Goal: Information Seeking & Learning: Learn about a topic

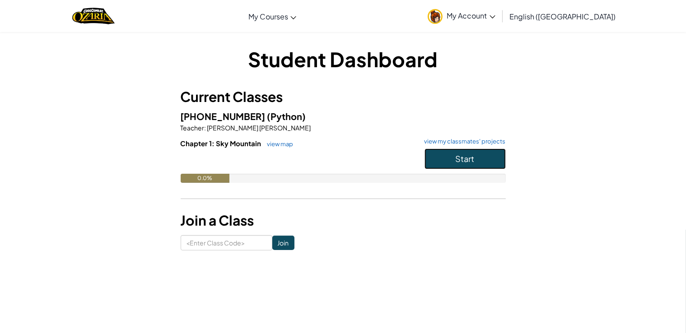
click at [450, 167] on button "Start" at bounding box center [465, 159] width 81 height 21
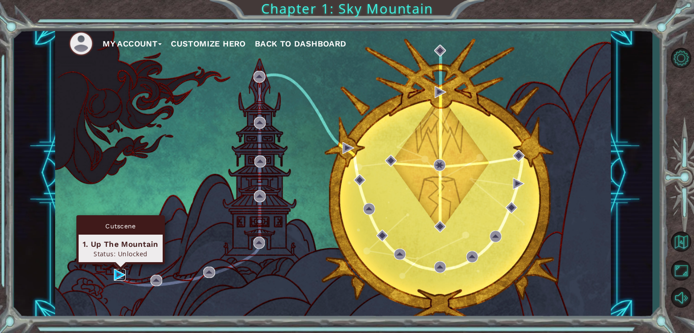
click at [118, 274] on img at bounding box center [120, 275] width 12 height 12
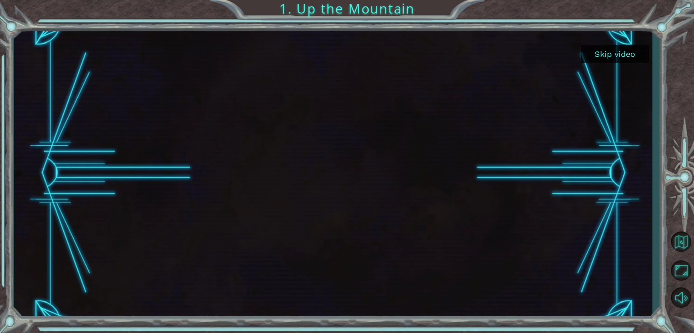
click at [597, 53] on button "Skip video" at bounding box center [615, 54] width 68 height 18
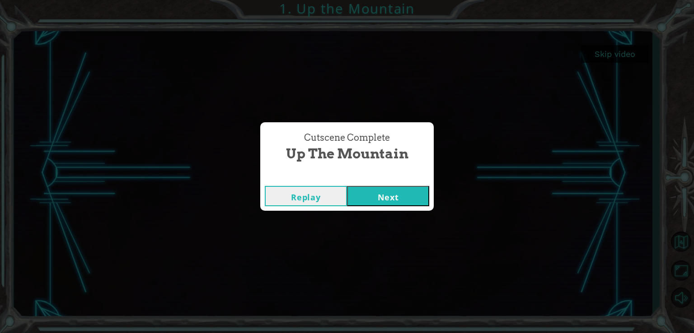
click at [408, 195] on button "Next" at bounding box center [388, 196] width 82 height 20
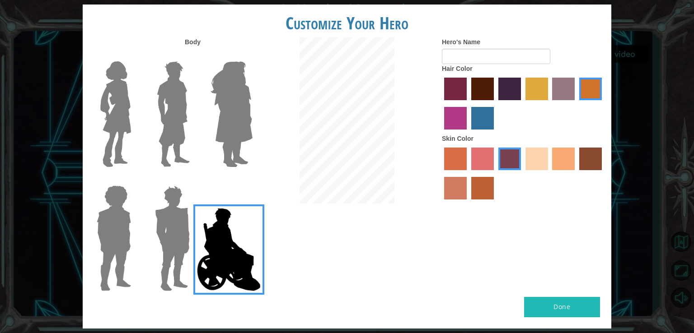
click at [130, 128] on img at bounding box center [116, 114] width 38 height 113
click at [135, 56] on input "Hero Connie" at bounding box center [135, 56] width 0 height 0
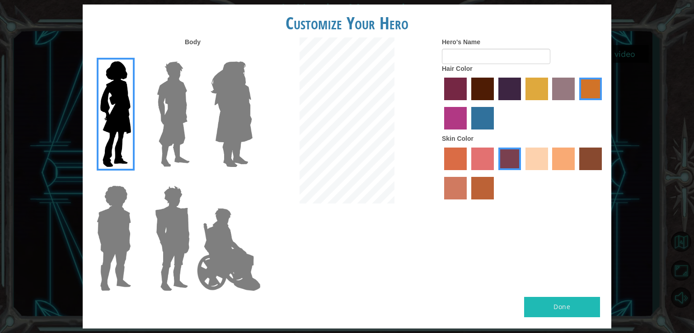
click at [241, 134] on img at bounding box center [231, 114] width 49 height 113
click at [252, 56] on input "Hero Amethyst" at bounding box center [252, 56] width 0 height 0
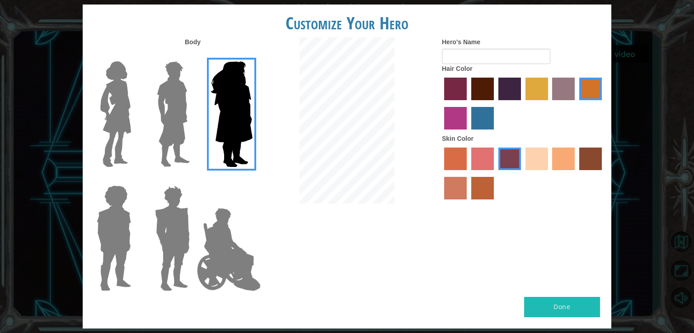
click at [182, 134] on img at bounding box center [173, 114] width 40 height 113
click at [193, 56] on input "Hero Lars" at bounding box center [193, 56] width 0 height 0
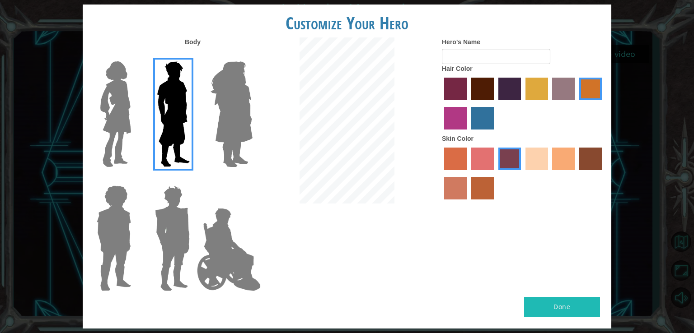
drag, startPoint x: 203, startPoint y: 217, endPoint x: 199, endPoint y: 218, distance: 4.5
click at [202, 218] on img at bounding box center [228, 250] width 71 height 90
click at [252, 180] on input "Hero Jamie" at bounding box center [252, 180] width 0 height 0
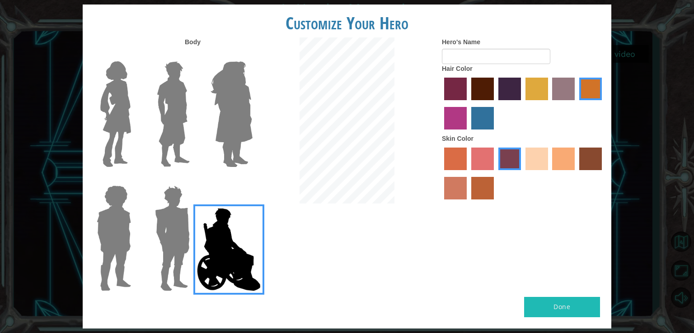
click at [179, 215] on img at bounding box center [172, 238] width 42 height 113
click at [193, 180] on input "Hero Garnet" at bounding box center [193, 180] width 0 height 0
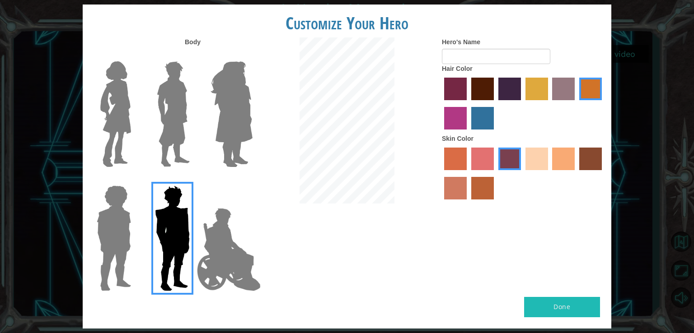
click at [126, 210] on img at bounding box center [114, 238] width 42 height 113
click at [135, 180] on input "Hero Steven" at bounding box center [135, 180] width 0 height 0
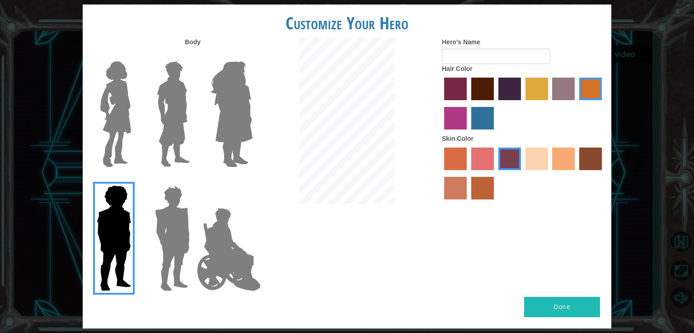
click at [128, 124] on img at bounding box center [116, 114] width 38 height 113
click at [135, 56] on input "Hero Connie" at bounding box center [135, 56] width 0 height 0
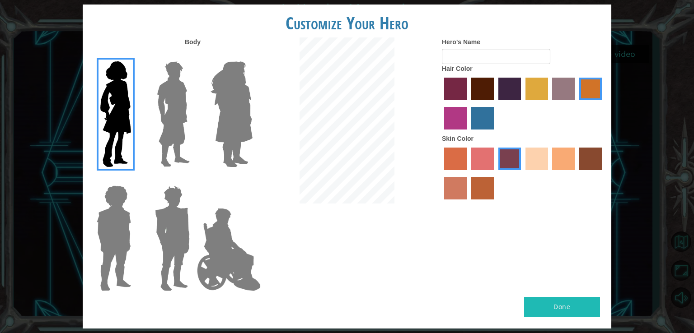
click at [544, 161] on label "sandy beach skin color" at bounding box center [536, 159] width 23 height 23
click at [522, 173] on input "sandy beach skin color" at bounding box center [522, 173] width 0 height 0
click at [564, 163] on label "tacao skin color" at bounding box center [563, 159] width 23 height 23
click at [549, 173] on input "tacao skin color" at bounding box center [549, 173] width 0 height 0
click at [536, 163] on label "sandy beach skin color" at bounding box center [536, 159] width 23 height 23
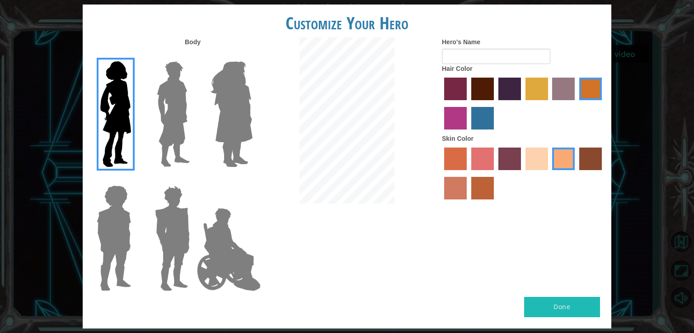
click at [522, 173] on input "sandy beach skin color" at bounding box center [522, 173] width 0 height 0
click at [489, 154] on label "froly skin color" at bounding box center [482, 159] width 23 height 23
click at [468, 173] on input "froly skin color" at bounding box center [468, 173] width 0 height 0
click at [533, 163] on label "sandy beach skin color" at bounding box center [536, 159] width 23 height 23
click at [522, 173] on input "sandy beach skin color" at bounding box center [522, 173] width 0 height 0
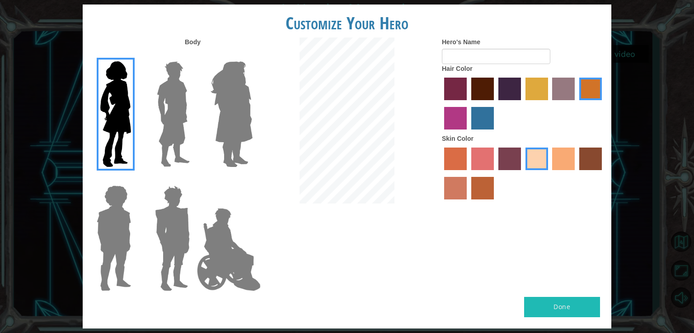
click at [506, 160] on label "tosca skin color" at bounding box center [509, 159] width 23 height 23
click at [495, 173] on input "tosca skin color" at bounding box center [495, 173] width 0 height 0
click at [525, 165] on label "sandy beach skin color" at bounding box center [536, 159] width 23 height 23
click at [522, 173] on input "sandy beach skin color" at bounding box center [522, 173] width 0 height 0
click at [486, 117] on label "lachmara hair color" at bounding box center [482, 118] width 23 height 23
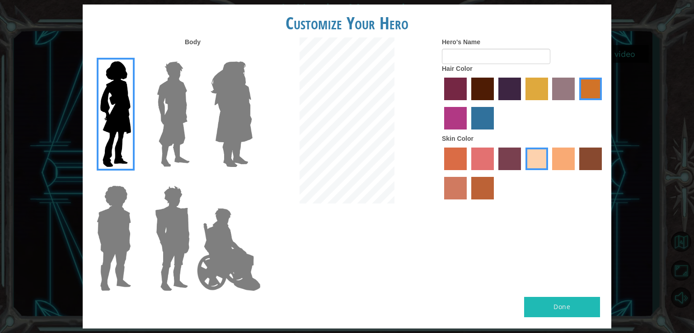
click at [468, 133] on input "lachmara hair color" at bounding box center [468, 133] width 0 height 0
click at [468, 93] on div at bounding box center [523, 104] width 163 height 59
click at [458, 93] on label "paprika hair color" at bounding box center [455, 89] width 23 height 23
click at [441, 103] on input "paprika hair color" at bounding box center [441, 103] width 0 height 0
click at [480, 95] on label "maroon hair color" at bounding box center [482, 89] width 23 height 23
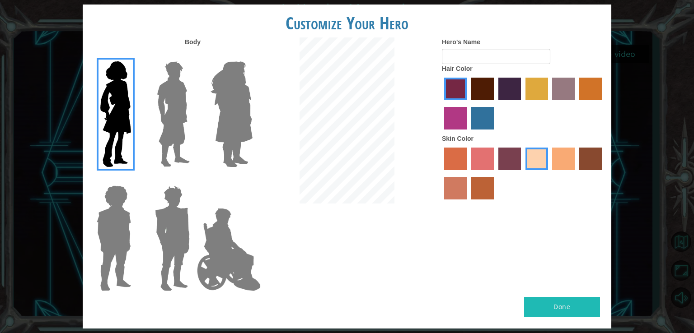
click at [468, 103] on input "maroon hair color" at bounding box center [468, 103] width 0 height 0
click at [505, 94] on label "hot purple hair color" at bounding box center [509, 89] width 23 height 23
click at [495, 103] on input "hot purple hair color" at bounding box center [495, 103] width 0 height 0
click at [534, 94] on label "tulip tree hair color" at bounding box center [536, 89] width 23 height 23
click at [522, 103] on input "tulip tree hair color" at bounding box center [522, 103] width 0 height 0
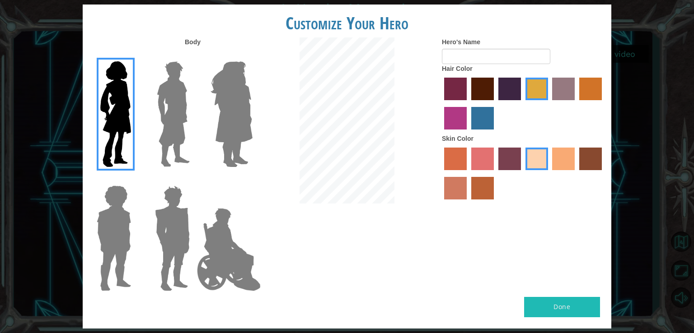
click at [569, 95] on label "bazaar hair color" at bounding box center [563, 89] width 23 height 23
click at [549, 103] on input "bazaar hair color" at bounding box center [549, 103] width 0 height 0
click at [588, 96] on label "gold drop hair color" at bounding box center [590, 89] width 23 height 23
click at [576, 103] on input "gold drop hair color" at bounding box center [576, 103] width 0 height 0
click at [566, 94] on label "bazaar hair color" at bounding box center [563, 89] width 23 height 23
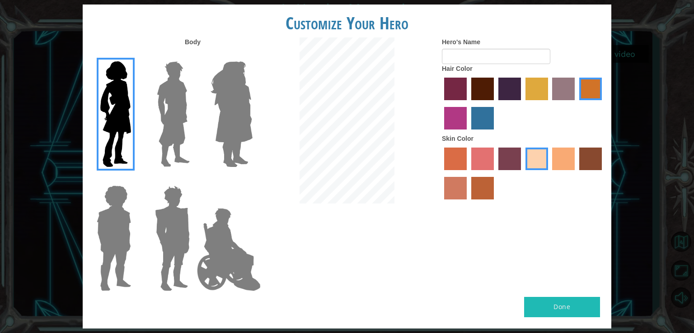
click at [549, 103] on input "bazaar hair color" at bounding box center [549, 103] width 0 height 0
click at [596, 311] on button "Done" at bounding box center [562, 307] width 76 height 20
click at [454, 53] on input "Hero's Name" at bounding box center [496, 56] width 108 height 15
type input "maya"
click at [571, 312] on button "Done" at bounding box center [562, 307] width 76 height 20
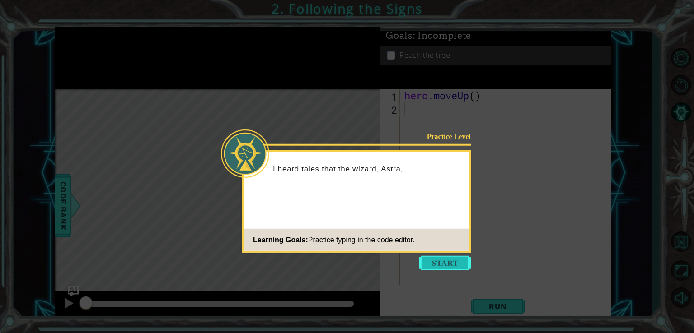
click at [425, 266] on button "Start" at bounding box center [444, 263] width 51 height 14
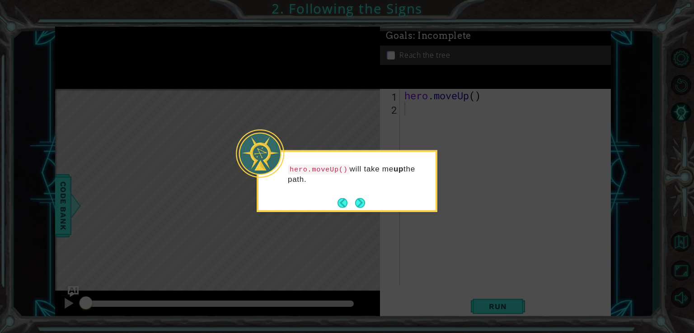
click at [389, 260] on icon at bounding box center [347, 166] width 694 height 333
click at [359, 201] on button "Next" at bounding box center [360, 203] width 10 height 10
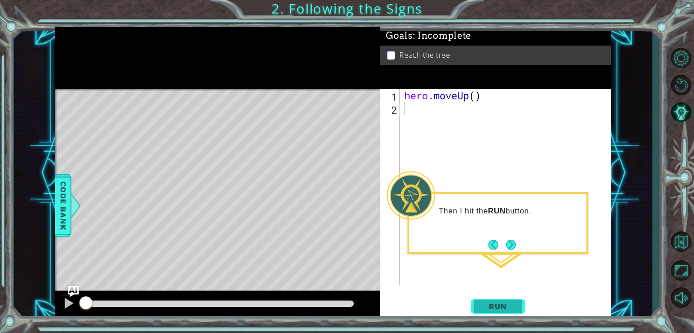
click at [504, 309] on span "Run" at bounding box center [498, 306] width 36 height 9
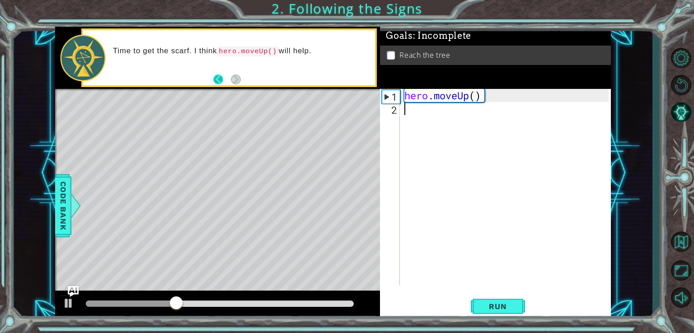
click at [221, 80] on button "Back" at bounding box center [222, 80] width 18 height 10
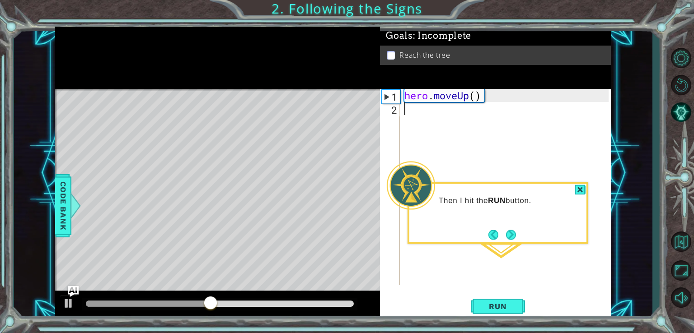
click at [496, 117] on div "hero . moveUp ( )" at bounding box center [507, 200] width 210 height 223
click at [512, 236] on button "Next" at bounding box center [511, 235] width 10 height 10
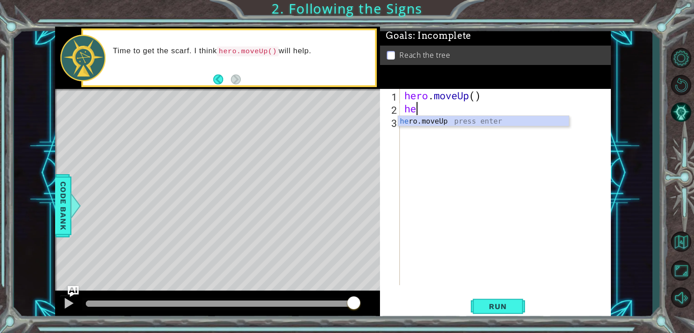
type textarea "her"
click at [471, 119] on div "her o.moveUp press enter" at bounding box center [483, 132] width 171 height 33
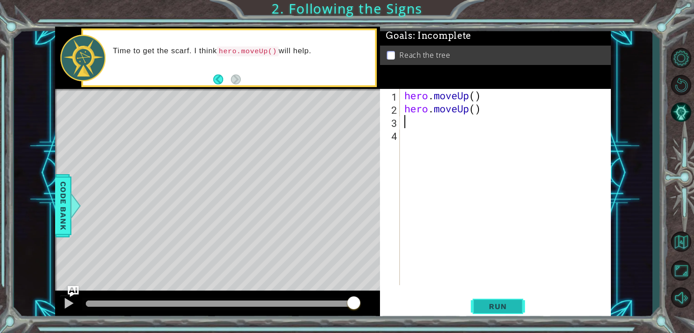
click at [504, 306] on span "Run" at bounding box center [498, 306] width 36 height 9
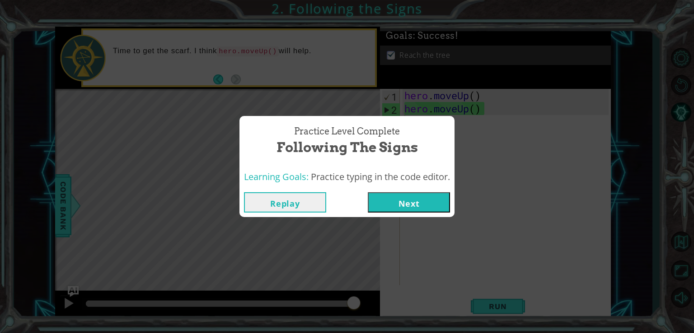
click at [386, 201] on button "Next" at bounding box center [409, 202] width 82 height 20
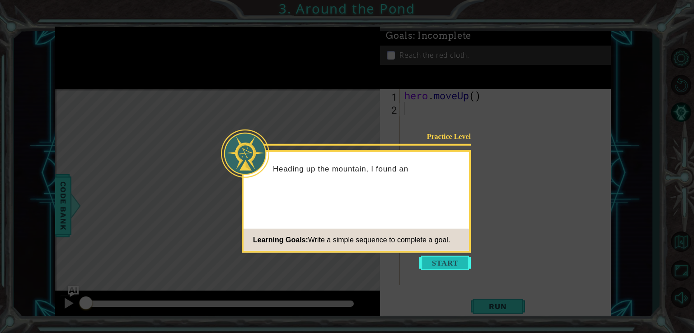
click at [452, 266] on button "Start" at bounding box center [444, 263] width 51 height 14
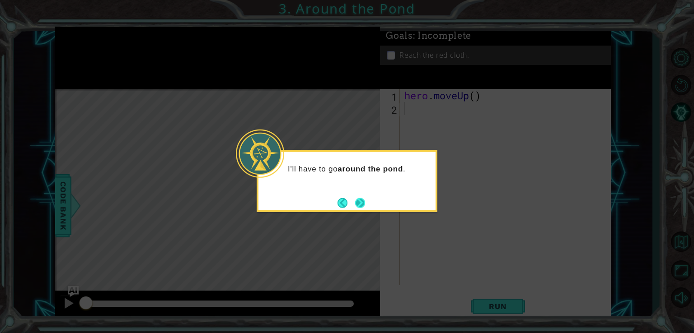
click at [362, 198] on button "Next" at bounding box center [360, 203] width 10 height 10
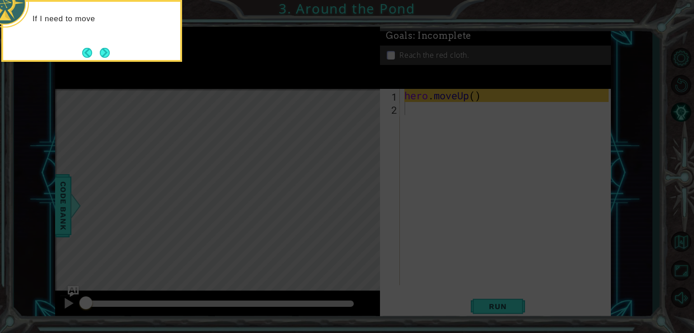
click at [362, 198] on icon at bounding box center [347, 49] width 694 height 567
click at [110, 52] on div "If I need to move up on the map, I can use hero.moveUp() ." at bounding box center [91, 31] width 181 height 62
click at [103, 55] on button "Next" at bounding box center [104, 52] width 10 height 10
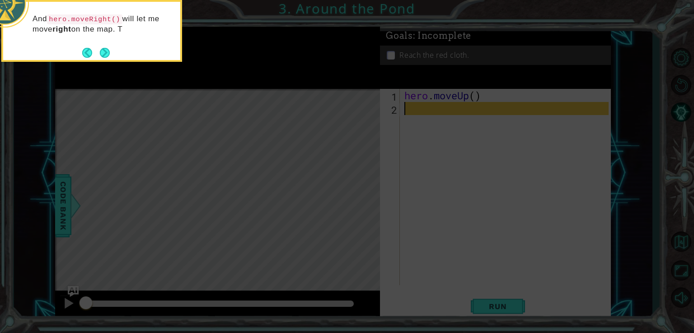
click at [103, 55] on button "Next" at bounding box center [105, 53] width 10 height 10
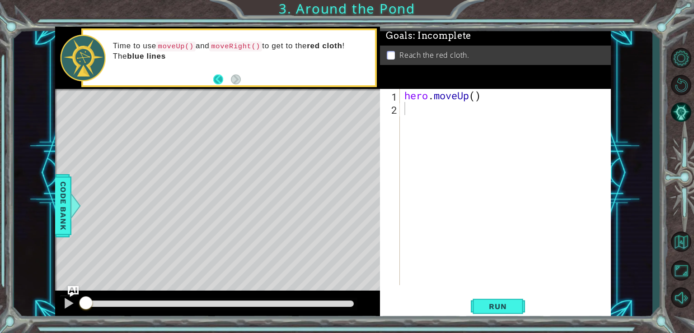
click at [227, 82] on button "Back" at bounding box center [222, 80] width 18 height 10
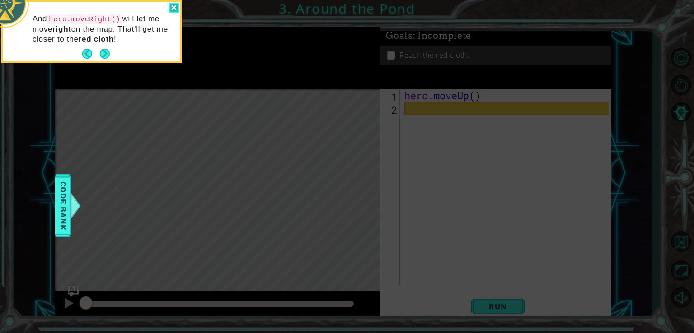
click at [173, 5] on div at bounding box center [173, 8] width 11 height 10
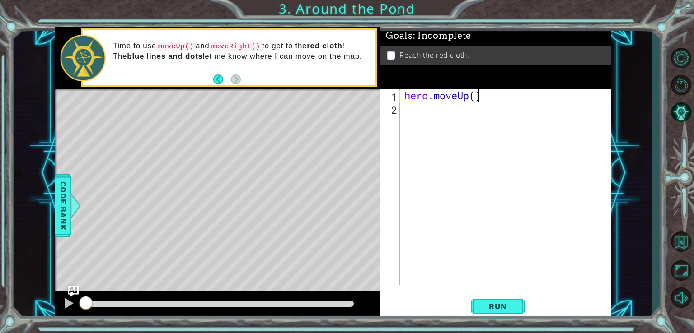
click at [477, 100] on div "hero . moveUp ( )" at bounding box center [507, 200] width 210 height 223
type textarea "hero.moveUp(2)"
click at [475, 118] on div "hero . moveUp ( 2 )" at bounding box center [507, 200] width 210 height 223
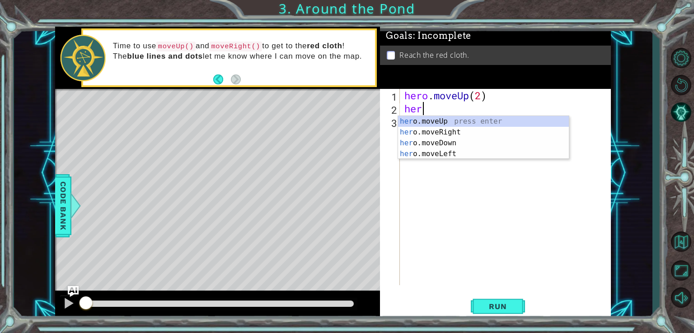
scroll to position [0, 0]
type textarea "hero."
click at [445, 135] on div "hero. moveUp press enter hero. moveRight press enter hero. moveDown press enter…" at bounding box center [483, 148] width 171 height 65
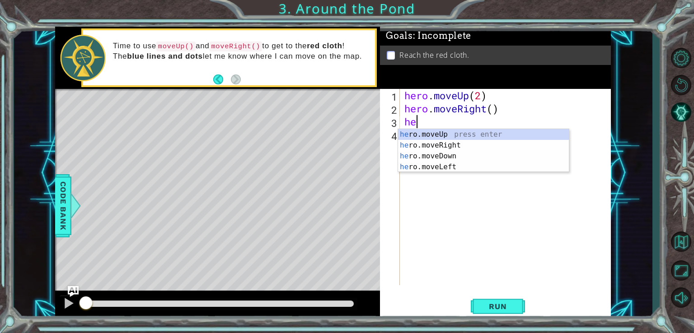
scroll to position [0, 0]
type textarea "hero"
click at [448, 133] on div "hero .moveUp press enter hero .moveRight press enter hero .moveDown press enter…" at bounding box center [483, 161] width 171 height 65
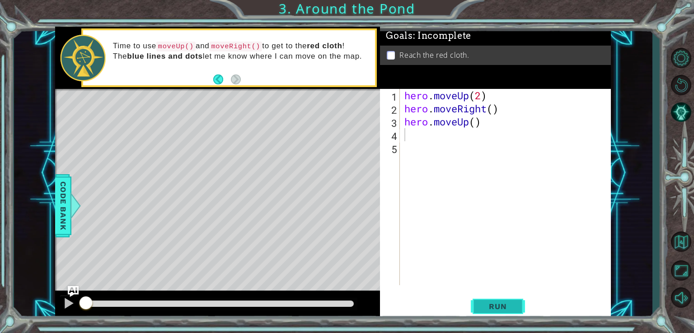
click at [508, 303] on span "Run" at bounding box center [498, 306] width 36 height 9
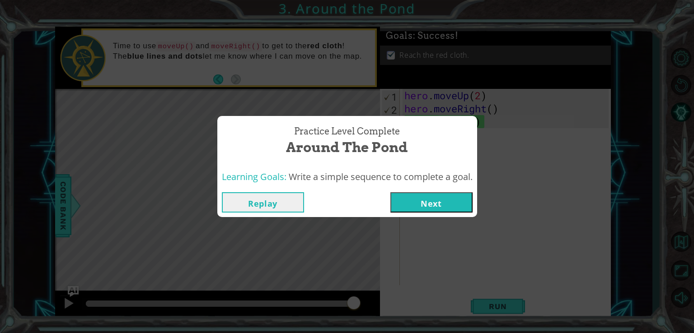
click at [440, 197] on button "Next" at bounding box center [431, 202] width 82 height 20
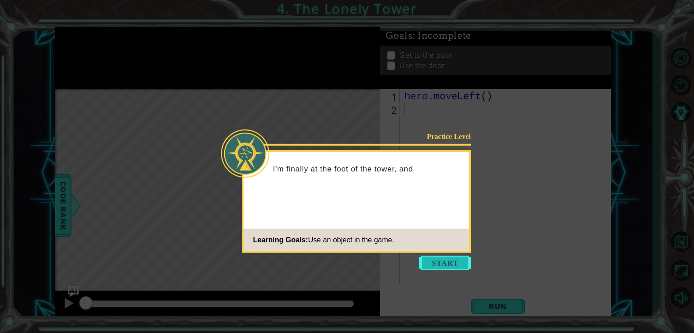
click at [444, 265] on button "Start" at bounding box center [444, 263] width 51 height 14
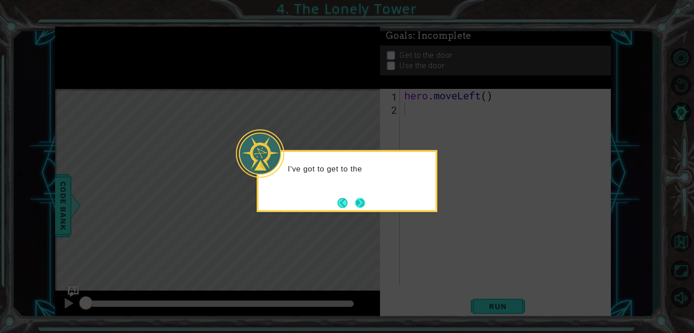
click at [365, 201] on button "Next" at bounding box center [360, 203] width 10 height 10
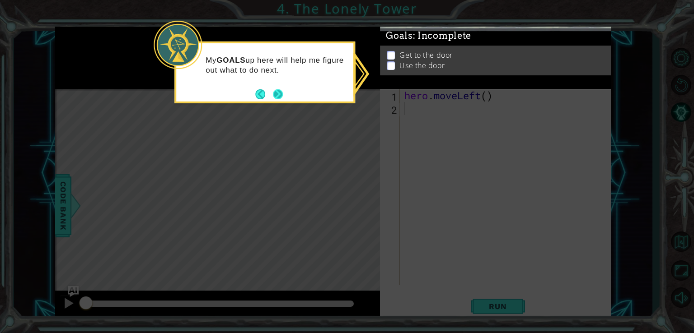
click at [280, 98] on button "Next" at bounding box center [278, 94] width 10 height 10
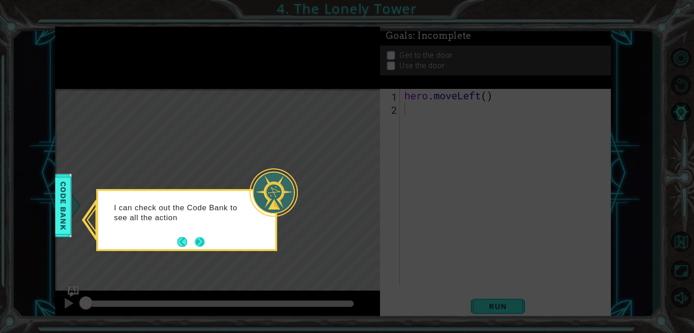
click at [202, 237] on button "Next" at bounding box center [200, 242] width 10 height 10
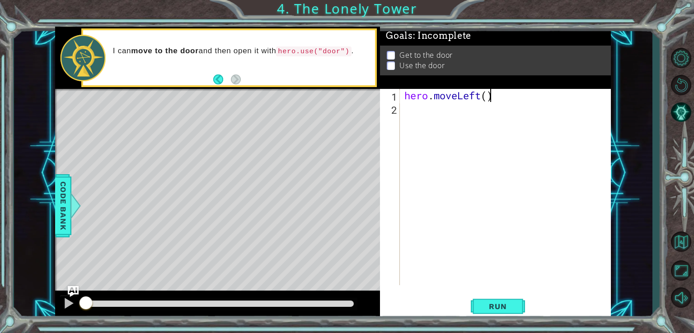
click at [487, 95] on div "hero . moveLeft ( )" at bounding box center [507, 200] width 210 height 223
type textarea "hero.moveLeft(2)"
click at [423, 146] on div "hero . moveLeft ( 2 )" at bounding box center [507, 200] width 210 height 223
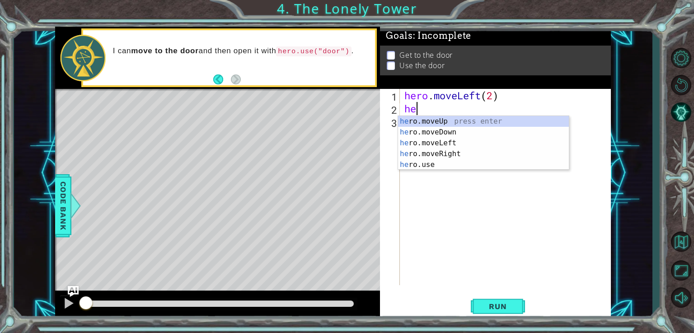
scroll to position [0, 0]
type textarea "hero"
click at [465, 123] on div "hero .moveUp press enter hero .moveDown press enter hero .moveLeft press enter …" at bounding box center [483, 154] width 171 height 76
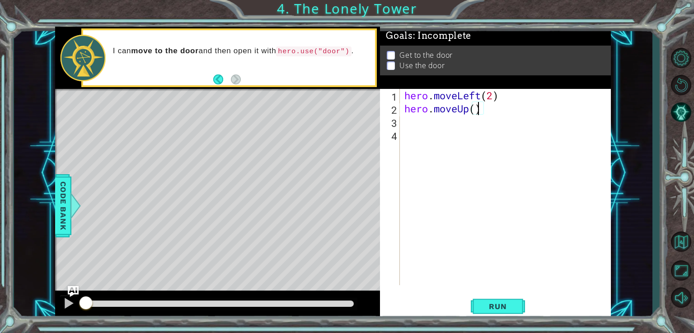
click at [480, 109] on div "hero . moveLeft ( 2 ) hero . moveUp ( )" at bounding box center [507, 200] width 210 height 223
type textarea "hero.moveUp(2)"
click at [472, 120] on div "hero . moveLeft ( 2 ) hero . moveUp ( 2 )" at bounding box center [507, 200] width 210 height 223
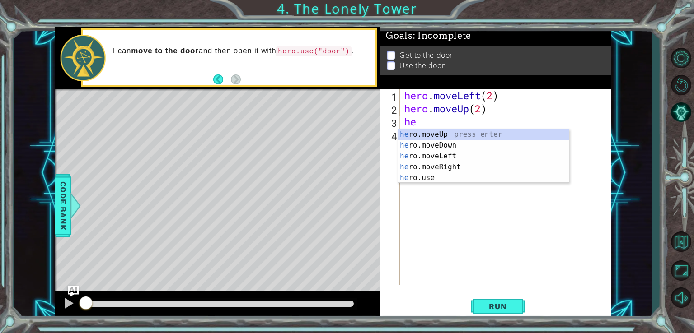
scroll to position [0, 0]
type textarea "hero"
click at [474, 163] on div "hero .moveUp press enter hero .moveDown press enter hero .moveLeft press enter …" at bounding box center [483, 167] width 171 height 76
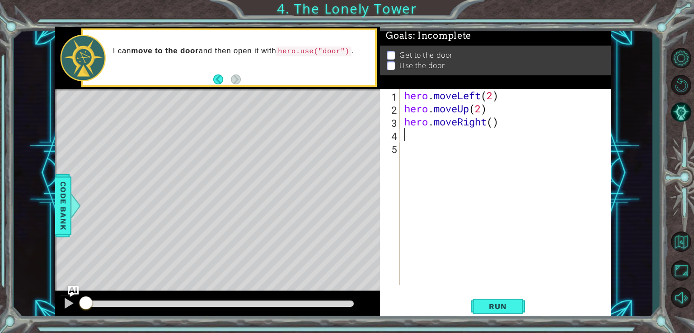
scroll to position [0, 0]
click at [498, 124] on div "hero . moveLeft ( 2 ) hero . moveUp ( 2 ) hero . moveRight ( )" at bounding box center [507, 200] width 210 height 223
type textarea "hero.moveRight(2)"
click at [509, 304] on span "Run" at bounding box center [498, 306] width 36 height 9
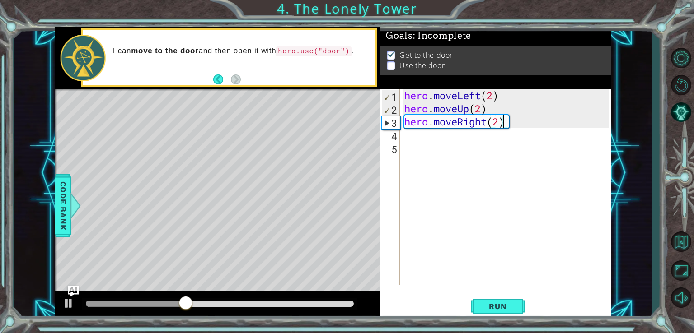
drag, startPoint x: 434, startPoint y: 131, endPoint x: 432, endPoint y: 138, distance: 7.3
click at [432, 137] on div "hero . moveLeft ( 2 ) hero . moveUp ( 2 ) hero . moveRight ( 2 )" at bounding box center [507, 200] width 210 height 223
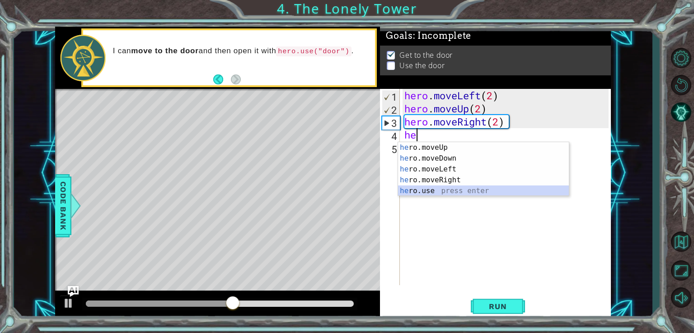
click at [437, 190] on div "he ro.moveUp press enter he ro.moveDown press enter he ro.moveLeft press enter …" at bounding box center [483, 180] width 171 height 76
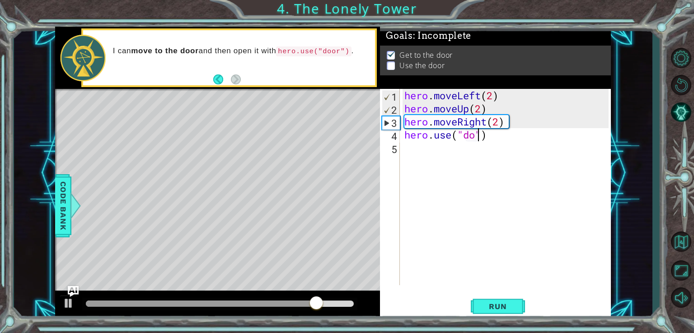
type textarea "hero.use("door")"
click at [504, 306] on span "Run" at bounding box center [498, 306] width 36 height 9
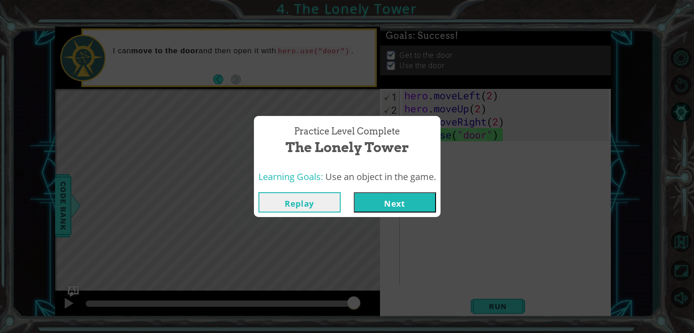
click at [417, 208] on button "Next" at bounding box center [395, 202] width 82 height 20
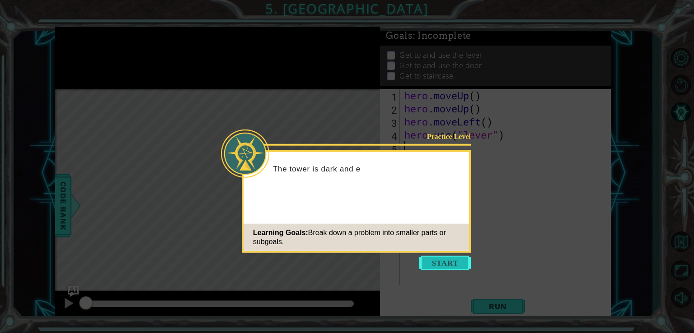
click at [447, 268] on button "Start" at bounding box center [444, 263] width 51 height 14
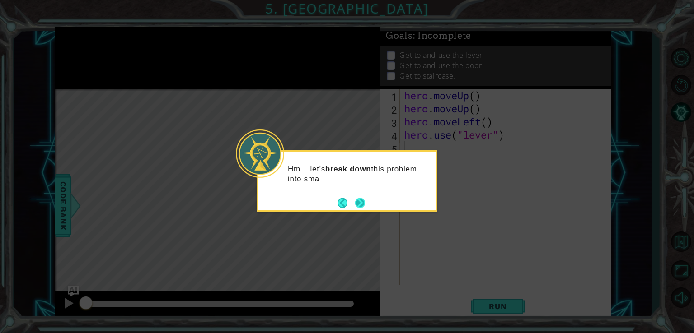
click at [365, 206] on button "Next" at bounding box center [360, 203] width 10 height 10
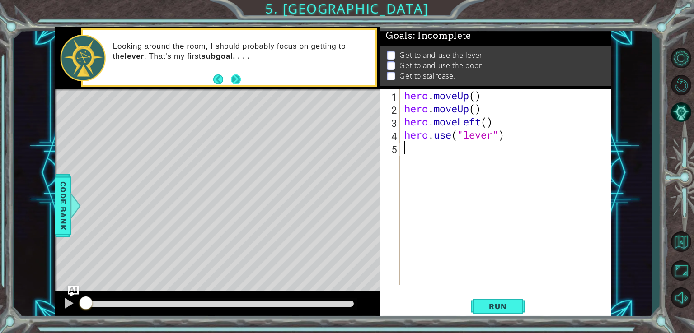
click at [238, 84] on button "Next" at bounding box center [236, 80] width 10 height 10
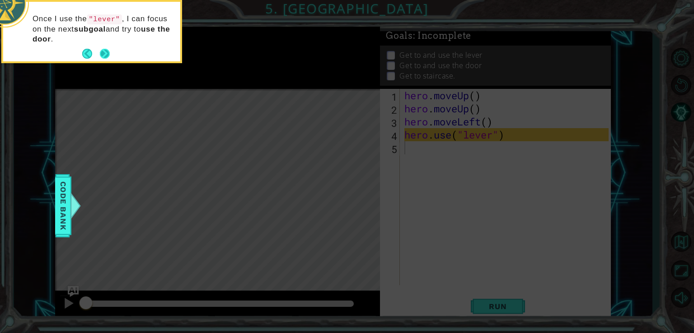
click at [107, 53] on button "Next" at bounding box center [105, 54] width 10 height 10
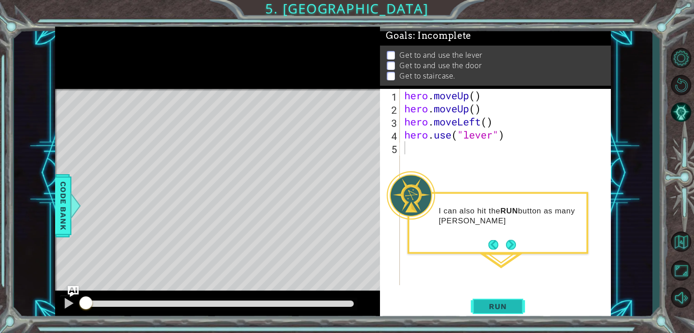
click at [514, 304] on span "Run" at bounding box center [498, 306] width 36 height 9
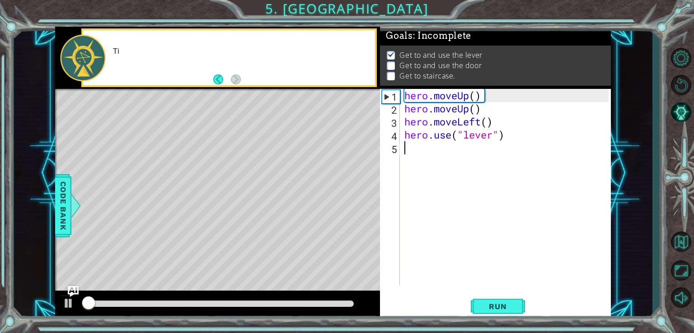
scroll to position [5, 0]
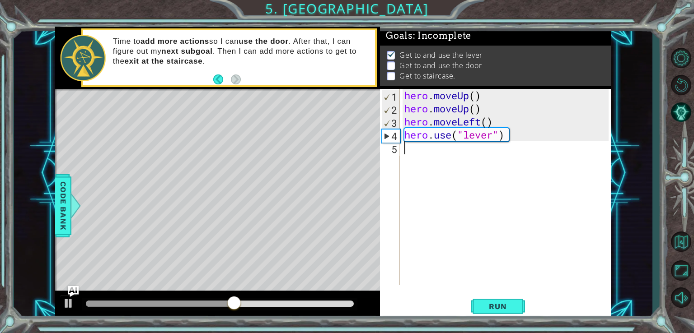
type textarea "h"
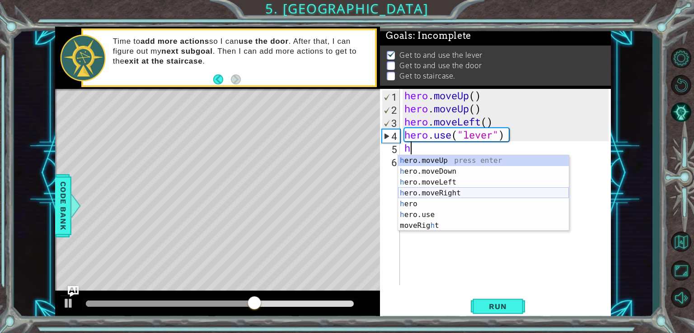
click at [452, 191] on div "h ero.moveUp press enter h ero.moveDown press enter h ero.moveLeft press enter …" at bounding box center [483, 204] width 171 height 98
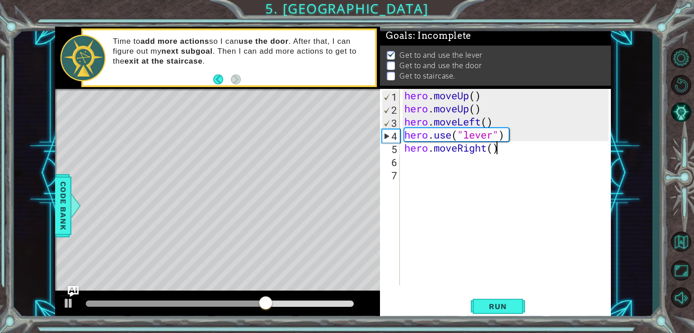
click at [498, 151] on div "hero . moveUp ( ) hero . moveUp ( ) hero . moveLeft ( ) hero . use ( "lever" ) …" at bounding box center [507, 200] width 210 height 223
type textarea "hero.moveRight(3)"
click at [497, 160] on div "hero . moveUp ( ) hero . moveUp ( ) hero . moveLeft ( ) hero . use ( "lever" ) …" at bounding box center [507, 200] width 210 height 223
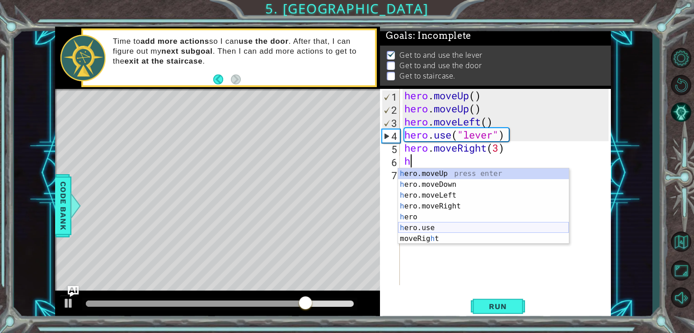
click at [450, 224] on div "h ero.moveUp press enter h ero.moveDown press enter h ero.moveLeft press enter …" at bounding box center [483, 217] width 171 height 98
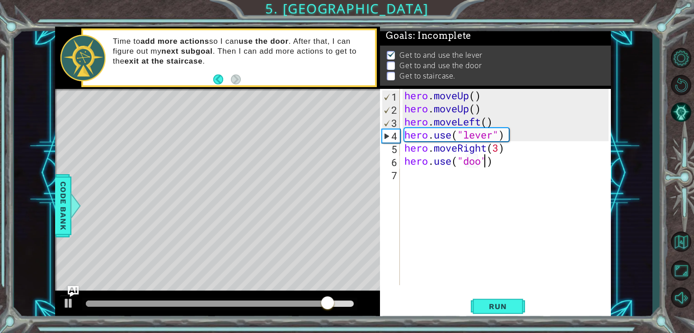
type textarea "hero.use("door")"
click at [481, 309] on span "Run" at bounding box center [498, 306] width 36 height 9
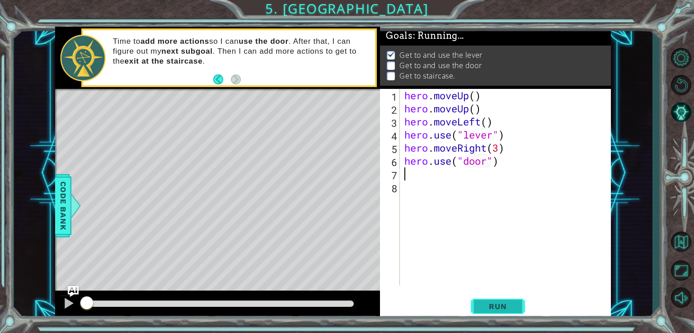
scroll to position [5, 0]
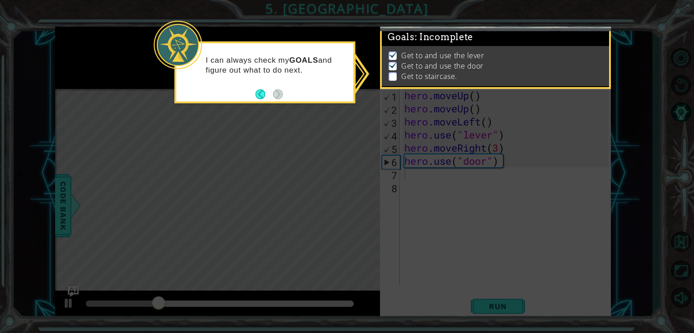
click at [298, 119] on icon at bounding box center [347, 166] width 694 height 333
click at [267, 94] on button "Back" at bounding box center [264, 94] width 18 height 10
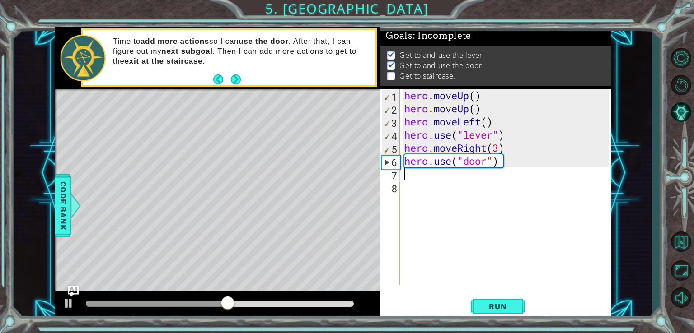
type textarea "h"
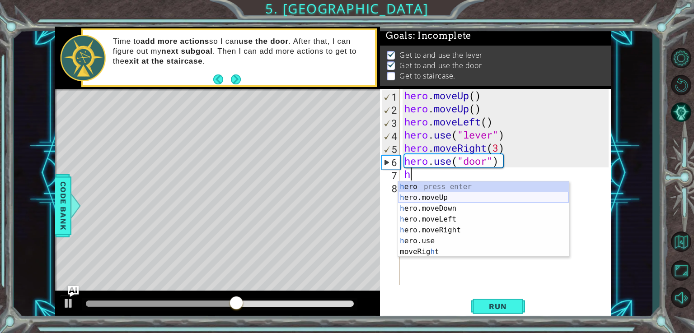
click at [440, 197] on div "h ero press enter h ero.moveUp press enter h ero.moveDown press enter h ero.mov…" at bounding box center [483, 231] width 171 height 98
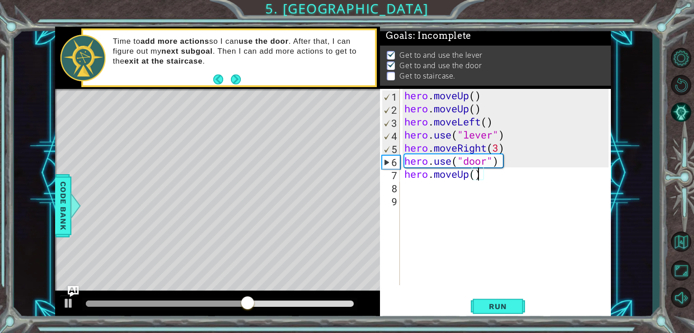
click at [476, 172] on div "hero . moveUp ( ) hero . moveUp ( ) hero . moveLeft ( ) hero . use ( "lever" ) …" at bounding box center [507, 200] width 210 height 223
type textarea "hero.moveUp(2)"
click at [481, 192] on div "hero . moveUp ( ) hero . moveUp ( ) hero . moveLeft ( ) hero . use ( "lever" ) …" at bounding box center [507, 200] width 210 height 223
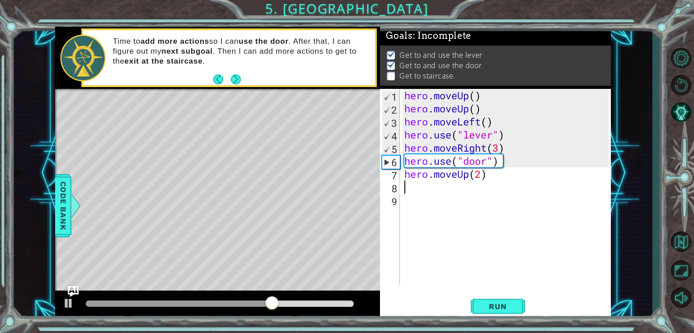
type textarea "h"
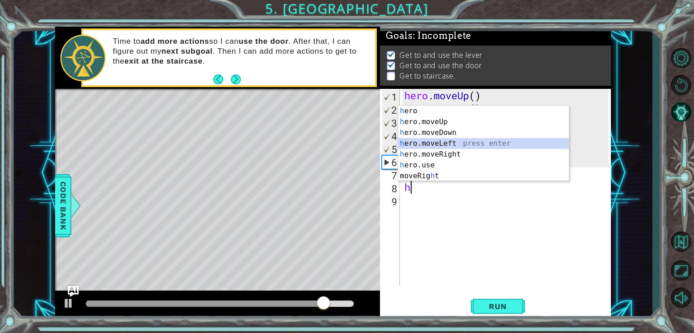
click at [459, 142] on div "h ero press enter h ero.moveUp press enter h ero.moveDown press enter h ero.mov…" at bounding box center [483, 155] width 171 height 98
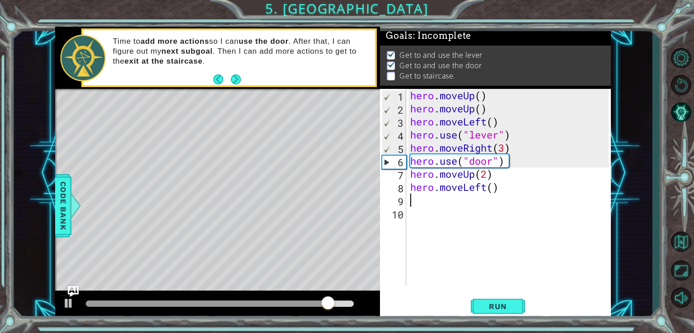
type textarea "3"
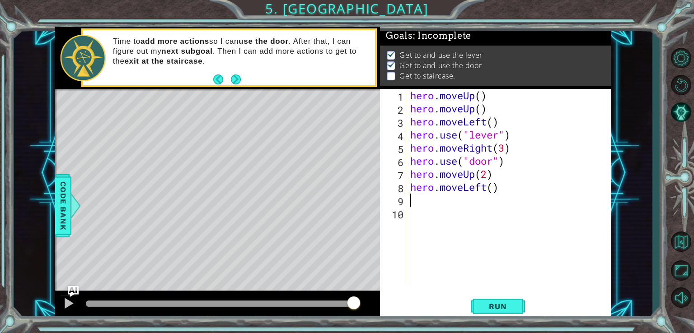
click at [496, 191] on div "hero . moveUp ( ) hero . moveUp ( ) hero . moveLeft ( ) hero . use ( "lever" ) …" at bounding box center [510, 200] width 205 height 223
type textarea "hero.moveLeft(3)"
click at [521, 309] on button "Run" at bounding box center [498, 306] width 54 height 23
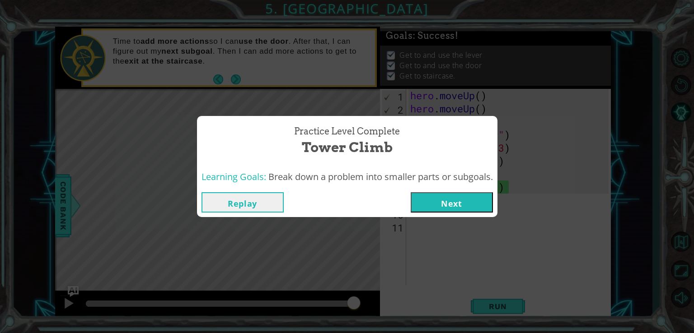
click at [448, 204] on button "Next" at bounding box center [452, 202] width 82 height 20
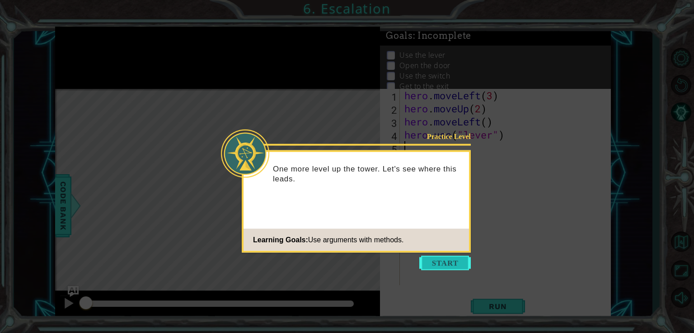
click at [436, 263] on button "Start" at bounding box center [444, 263] width 51 height 14
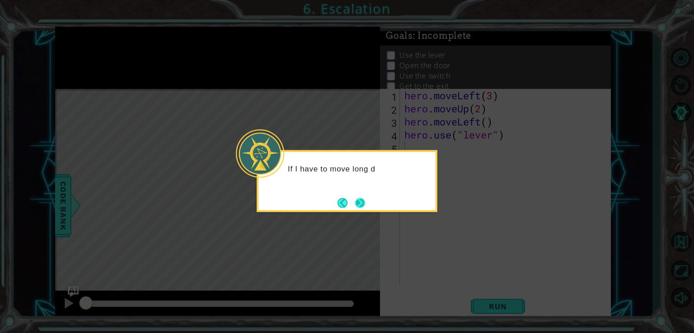
click at [359, 200] on button "Next" at bounding box center [360, 203] width 10 height 10
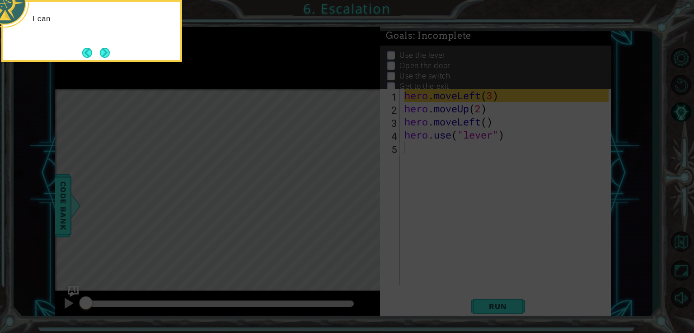
click at [359, 201] on icon at bounding box center [347, 49] width 694 height 567
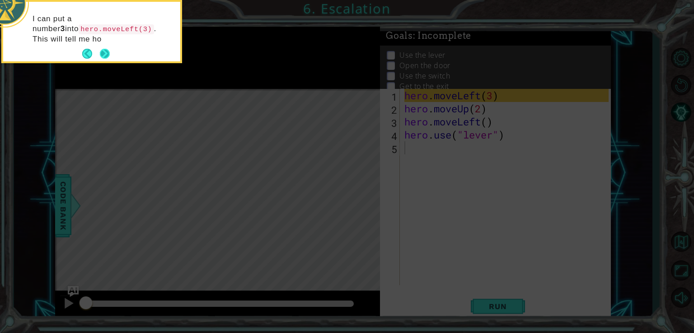
click at [105, 53] on button "Next" at bounding box center [105, 54] width 10 height 10
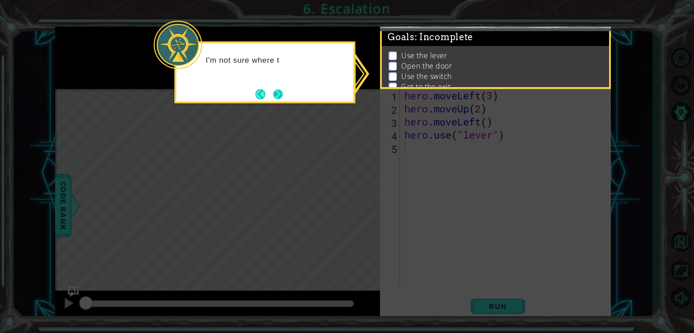
click at [283, 98] on button "Next" at bounding box center [278, 94] width 10 height 10
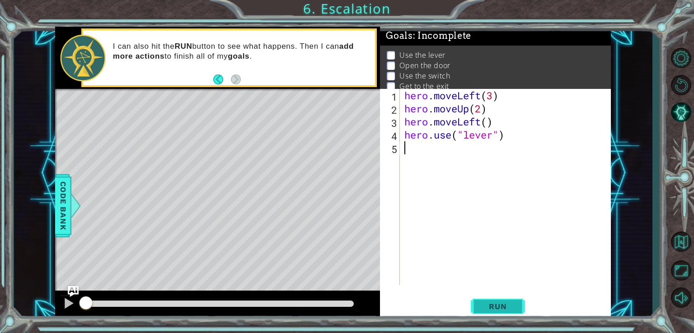
click at [515, 310] on span "Run" at bounding box center [498, 306] width 36 height 9
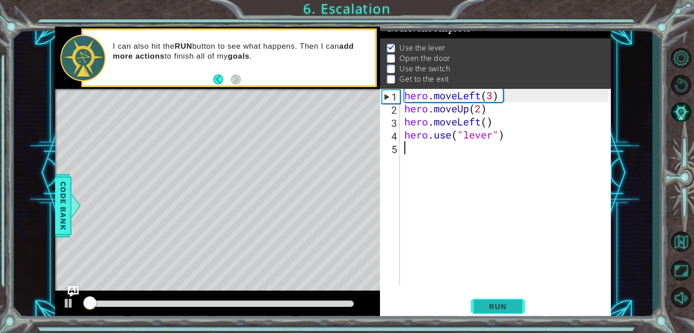
scroll to position [9, 0]
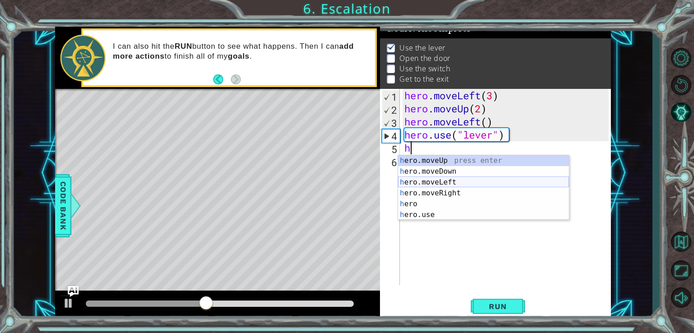
click at [488, 186] on div "h ero.moveUp press enter h ero.moveDown press enter h ero.moveLeft press enter …" at bounding box center [483, 198] width 171 height 87
type textarea "hero.moveLeft(1)"
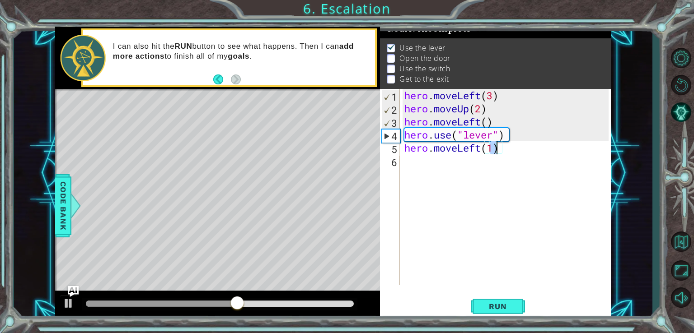
click at [511, 166] on div "hero . moveLeft ( 3 ) hero . moveUp ( 2 ) hero . moveLeft ( ) hero . use ( "lev…" at bounding box center [507, 200] width 210 height 223
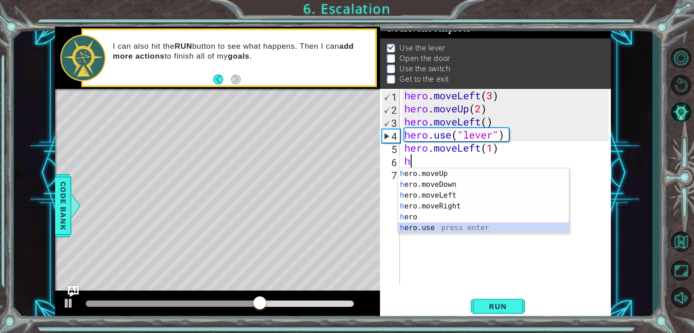
click at [462, 228] on div "h ero.moveUp press enter h ero.moveDown press enter h ero.moveLeft press enter …" at bounding box center [483, 211] width 171 height 87
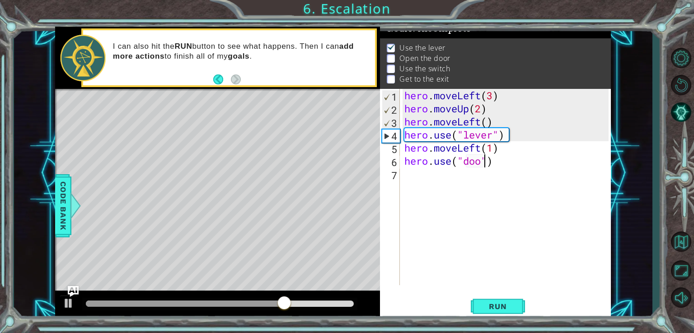
type textarea "hero.use("door")"
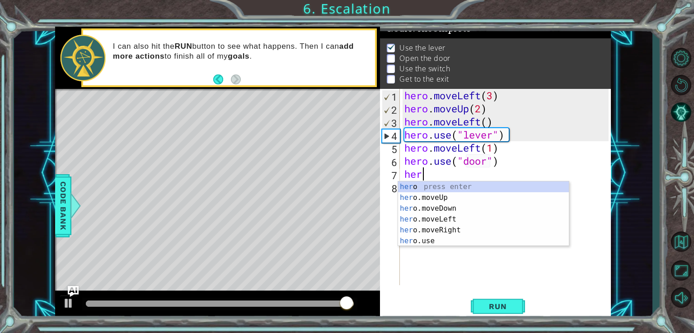
scroll to position [0, 0]
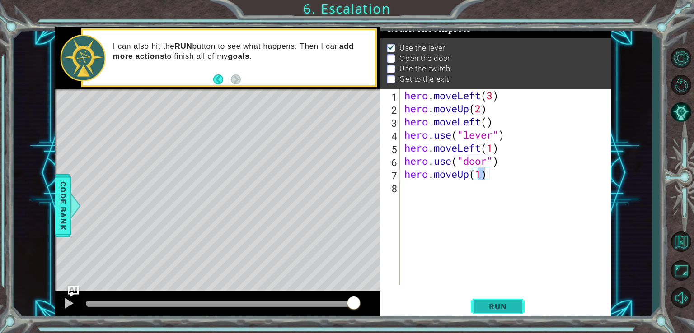
click at [512, 308] on span "Run" at bounding box center [498, 306] width 36 height 9
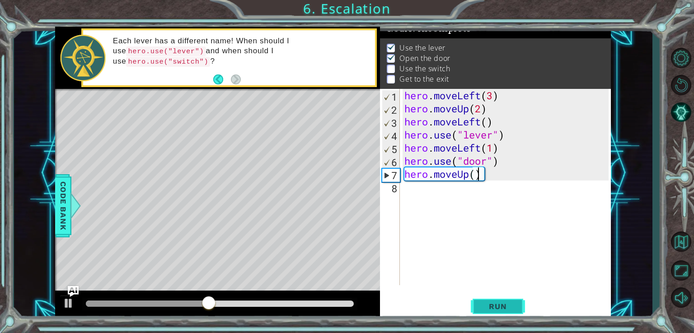
type textarea "hero.moveUp(2)"
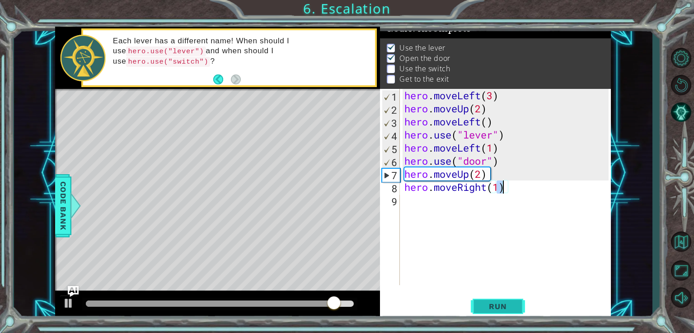
type textarea "hero.moveRight(2)"
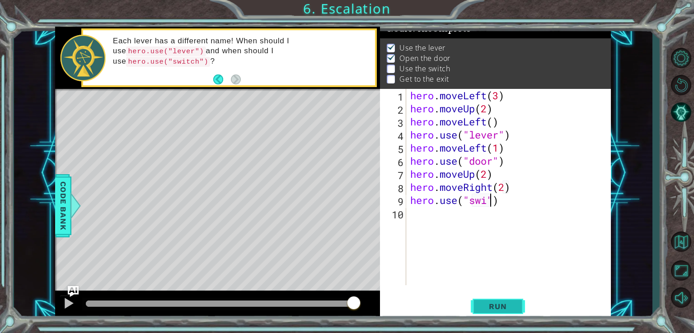
scroll to position [0, 5]
type textarea "hero.use("swich")"
click at [513, 298] on button "Run" at bounding box center [498, 306] width 54 height 23
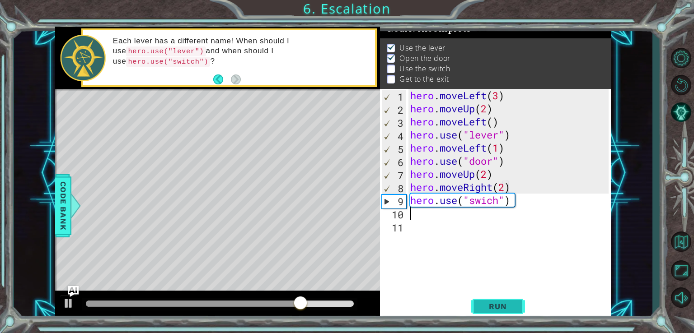
click at [495, 306] on span "Run" at bounding box center [498, 306] width 36 height 9
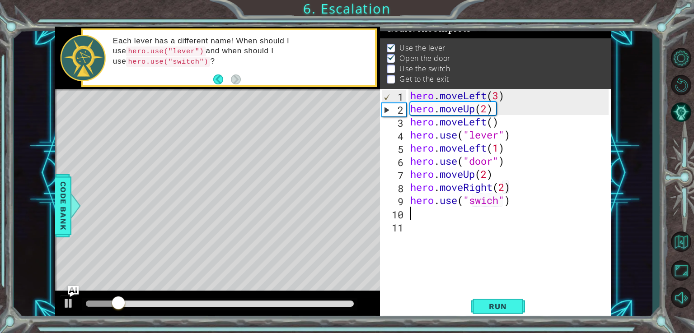
click at [155, 304] on div at bounding box center [220, 304] width 268 height 6
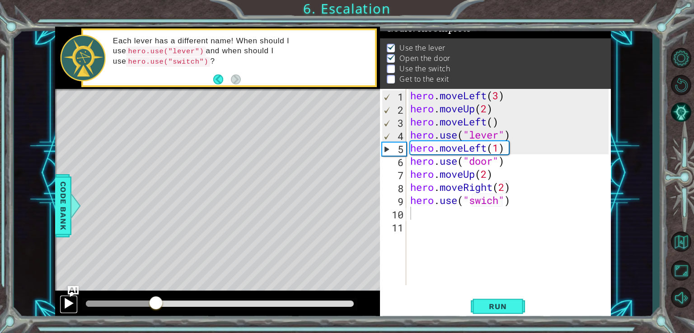
click at [65, 304] on div at bounding box center [69, 304] width 12 height 12
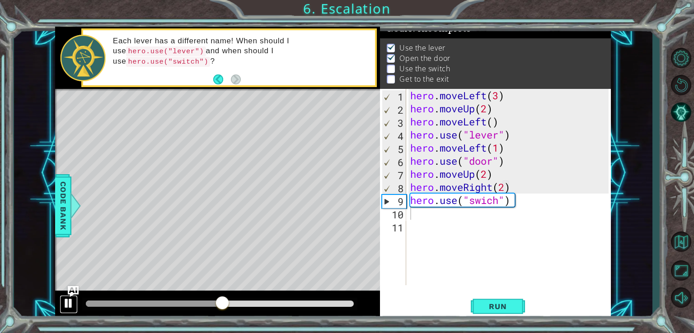
click at [65, 304] on div at bounding box center [69, 304] width 12 height 12
click at [227, 167] on div "Level Map" at bounding box center [263, 222] width 417 height 266
click at [219, 82] on button "Back" at bounding box center [222, 80] width 18 height 10
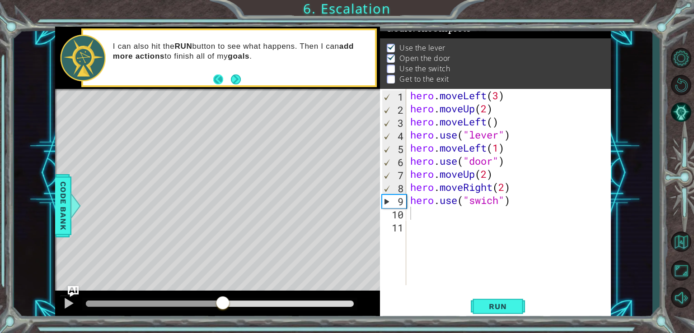
click at [221, 78] on button "Back" at bounding box center [222, 80] width 18 height 10
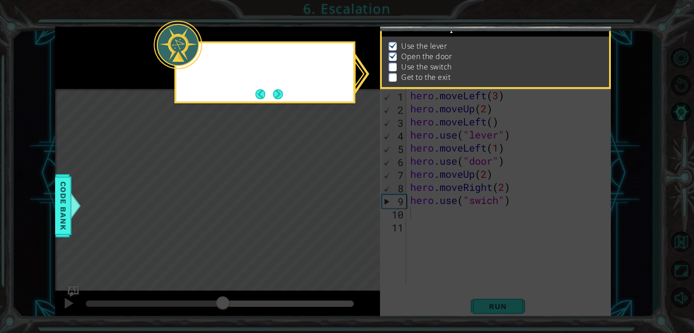
scroll to position [9, 0]
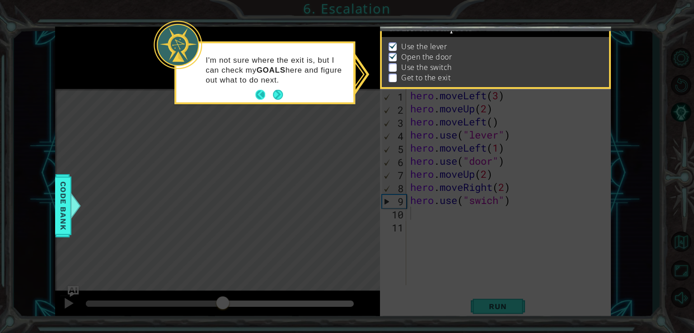
click at [264, 97] on button "Back" at bounding box center [264, 95] width 18 height 10
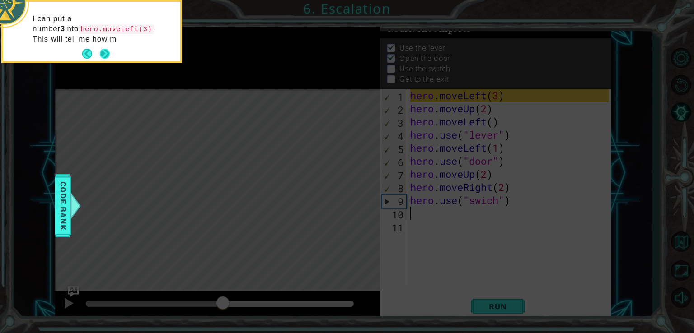
click at [107, 49] on button "Next" at bounding box center [105, 54] width 10 height 10
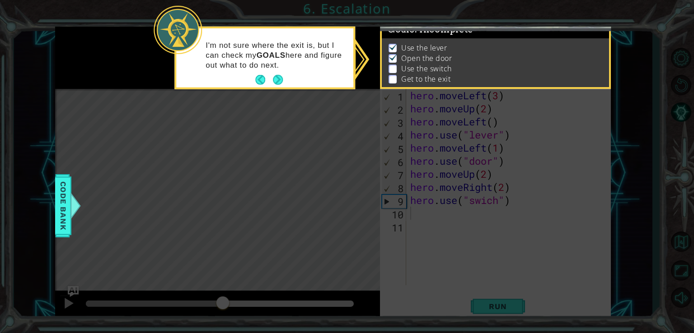
scroll to position [7, 0]
click at [107, 48] on icon at bounding box center [347, 166] width 694 height 333
click at [289, 87] on div "I'm not sure where the exit is, but I can check my GOALS here and figure out wh…" at bounding box center [264, 60] width 177 height 56
click at [287, 87] on div "I'm not sure where the exit is, but I can check my GOALS here and figure out wh…" at bounding box center [264, 60] width 177 height 56
click at [282, 85] on button "Next" at bounding box center [278, 80] width 10 height 10
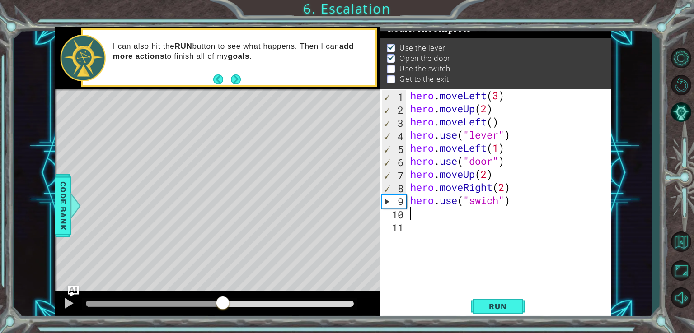
scroll to position [6, 0]
click at [232, 77] on button "Next" at bounding box center [236, 79] width 10 height 10
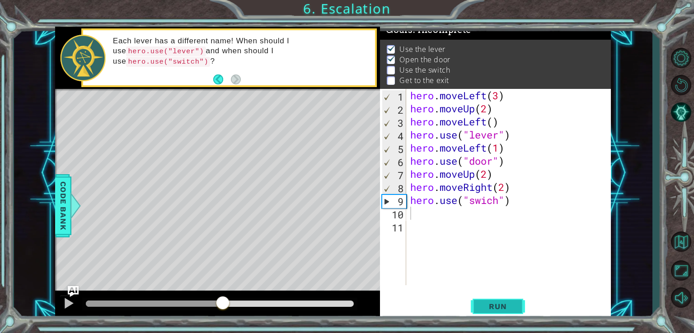
click at [512, 309] on span "Run" at bounding box center [498, 306] width 36 height 9
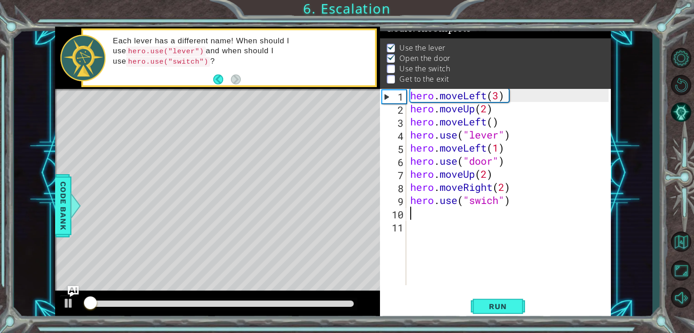
scroll to position [9, 0]
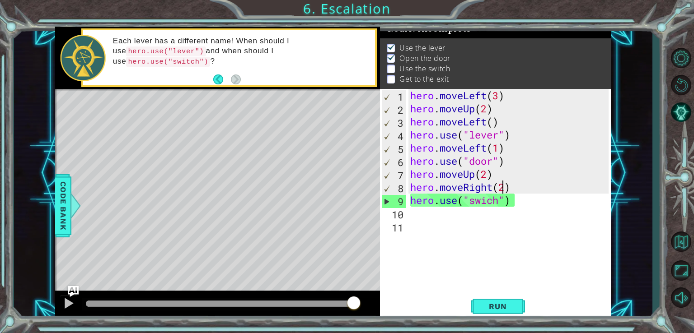
click at [509, 188] on div "hero . moveLeft ( 3 ) hero . moveUp ( 2 ) hero . moveLeft ( ) hero . use ( "lev…" at bounding box center [510, 200] width 205 height 223
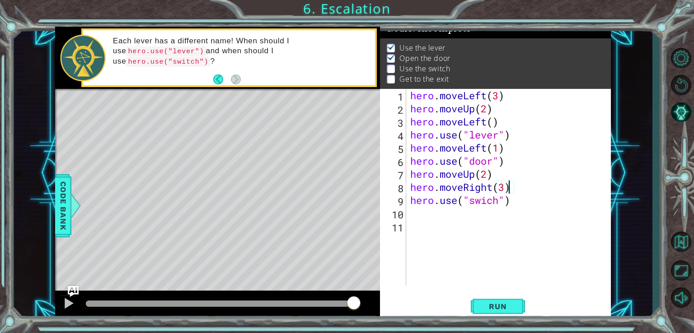
scroll to position [0, 5]
click at [505, 306] on span "Run" at bounding box center [498, 306] width 36 height 9
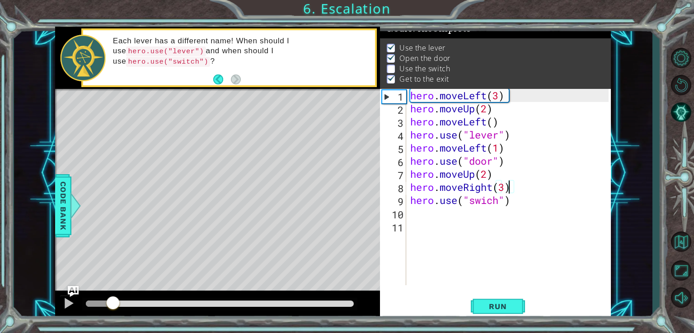
click at [132, 302] on div at bounding box center [220, 304] width 268 height 6
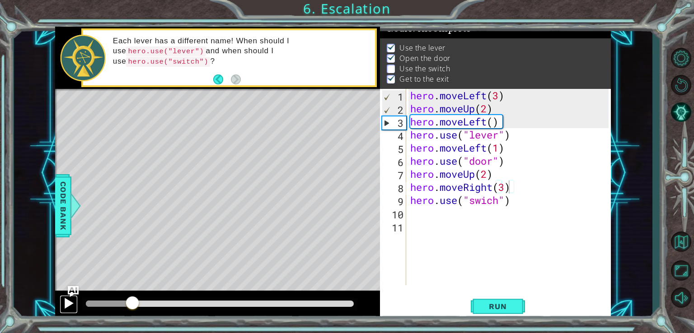
click at [67, 303] on div at bounding box center [69, 304] width 12 height 12
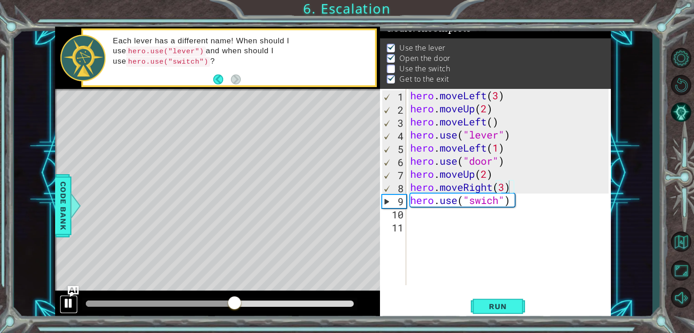
click at [67, 303] on div at bounding box center [69, 304] width 12 height 12
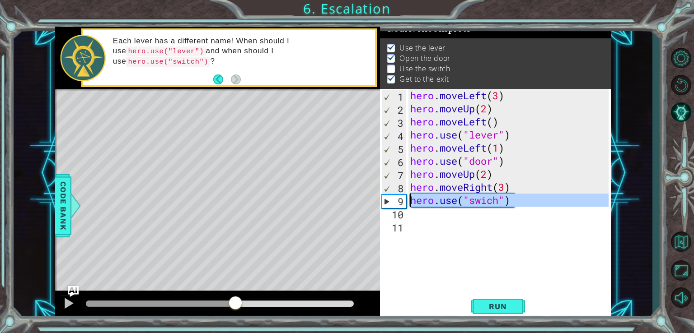
drag, startPoint x: 555, startPoint y: 209, endPoint x: 409, endPoint y: 196, distance: 146.1
click at [409, 196] on div "hero . moveLeft ( 3 ) hero . moveUp ( 2 ) hero . moveLeft ( ) hero . use ( "lev…" at bounding box center [510, 200] width 205 height 223
type textarea "hero.use("swich")"
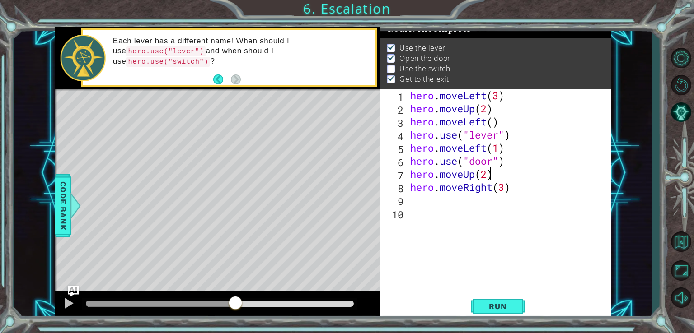
click at [488, 174] on div "hero . moveLeft ( 3 ) hero . moveUp ( 2 ) hero . moveLeft ( ) hero . use ( "lev…" at bounding box center [510, 200] width 205 height 223
type textarea "hero.moveUp()"
click at [495, 173] on div "hero . moveLeft ( 3 ) hero . moveUp ( 2 ) hero . moveLeft ( ) hero . use ( "lev…" at bounding box center [510, 200] width 205 height 223
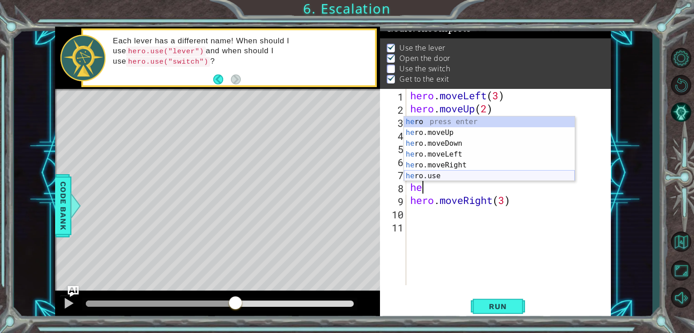
click at [502, 174] on div "he ro press enter he ro.moveUp press enter he ro.moveDown press enter he ro.mov…" at bounding box center [489, 160] width 171 height 87
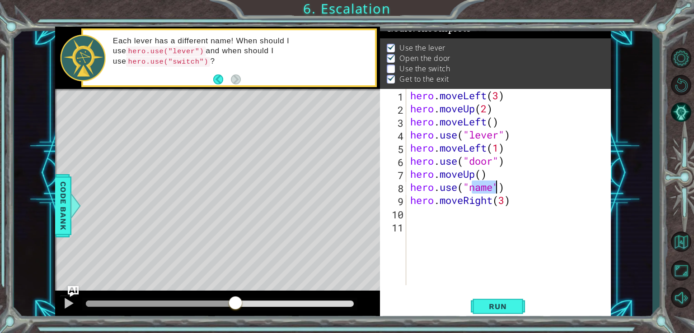
type textarea "hero.use("")"
drag, startPoint x: 491, startPoint y: 185, endPoint x: 408, endPoint y: 189, distance: 83.2
click at [408, 189] on div "hero . moveLeft ( 3 ) hero . moveUp ( 2 ) hero . moveLeft ( ) hero . use ( "lev…" at bounding box center [510, 200] width 205 height 223
